Goal: Information Seeking & Learning: Check status

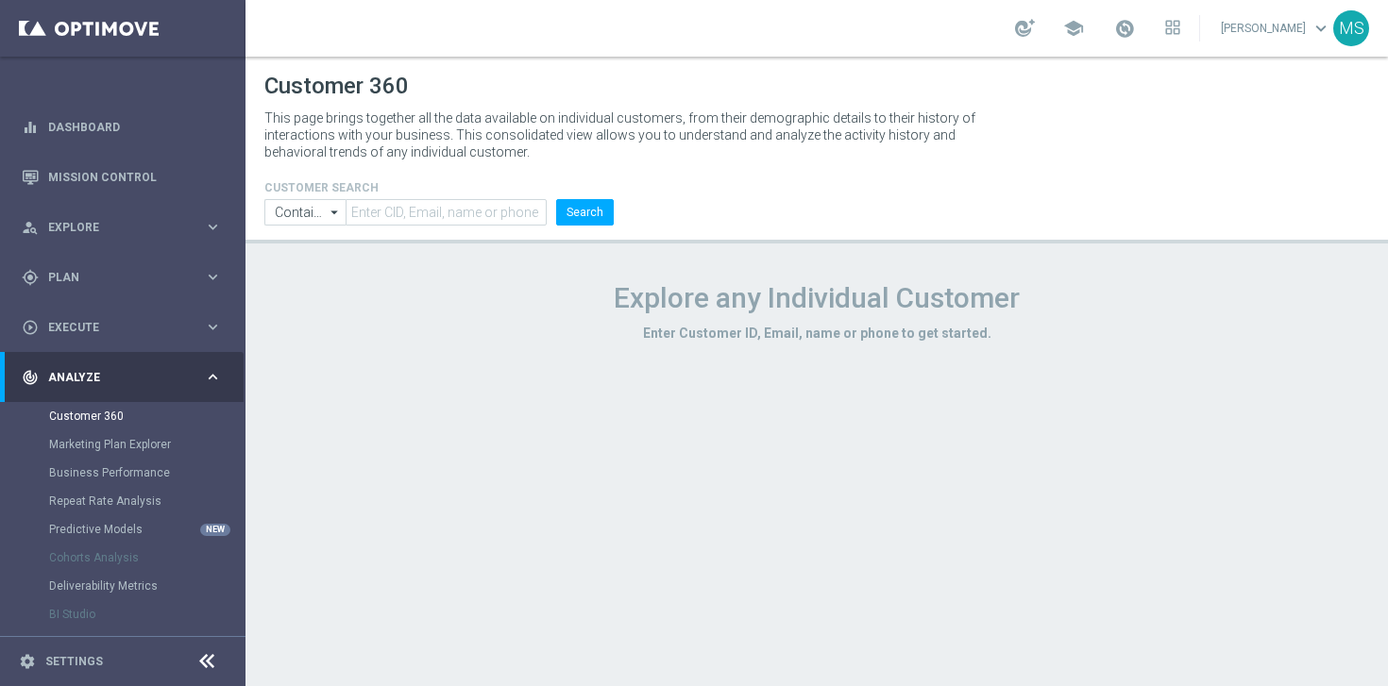
click at [109, 407] on div "Customer 360" at bounding box center [146, 416] width 194 height 28
click at [445, 215] on input "text" at bounding box center [446, 212] width 201 height 26
paste input "3381745"
type input "3381745"
click at [556, 199] on button "Search" at bounding box center [585, 212] width 58 height 26
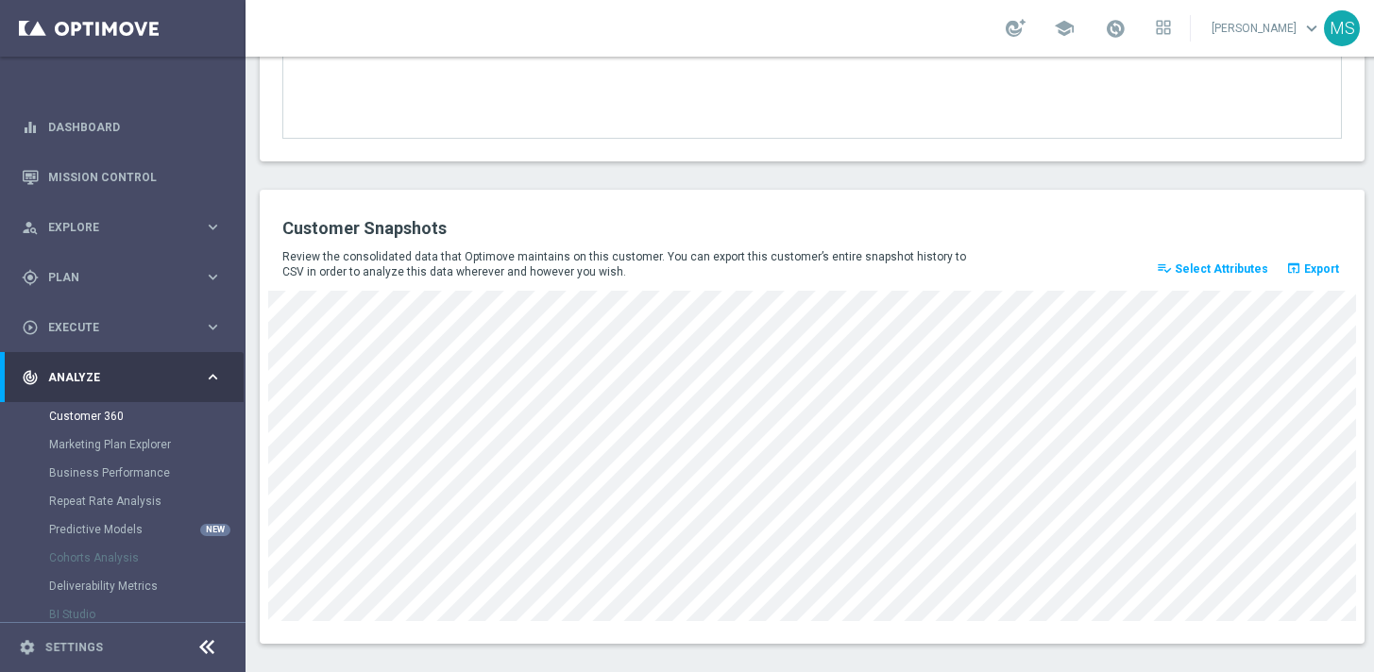
scroll to position [2593, 0]
